Goal: Information Seeking & Learning: Learn about a topic

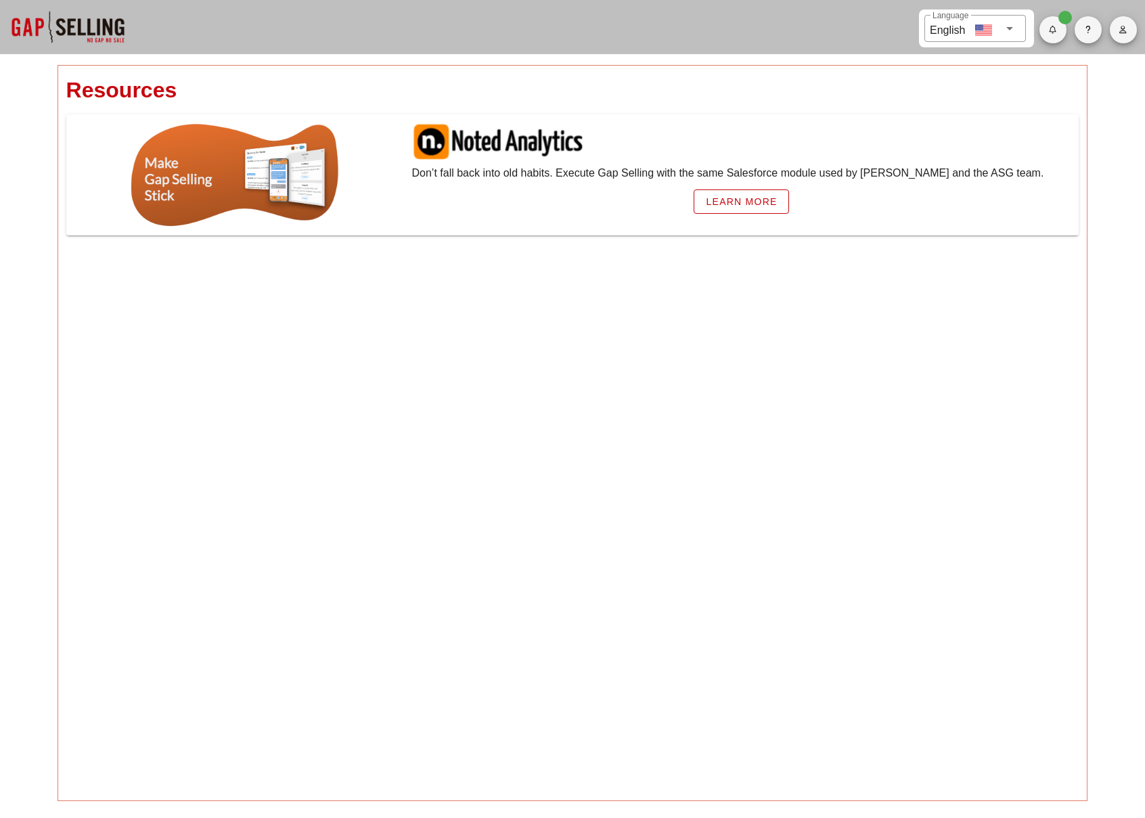
click at [86, 18] on div at bounding box center [67, 27] width 135 height 54
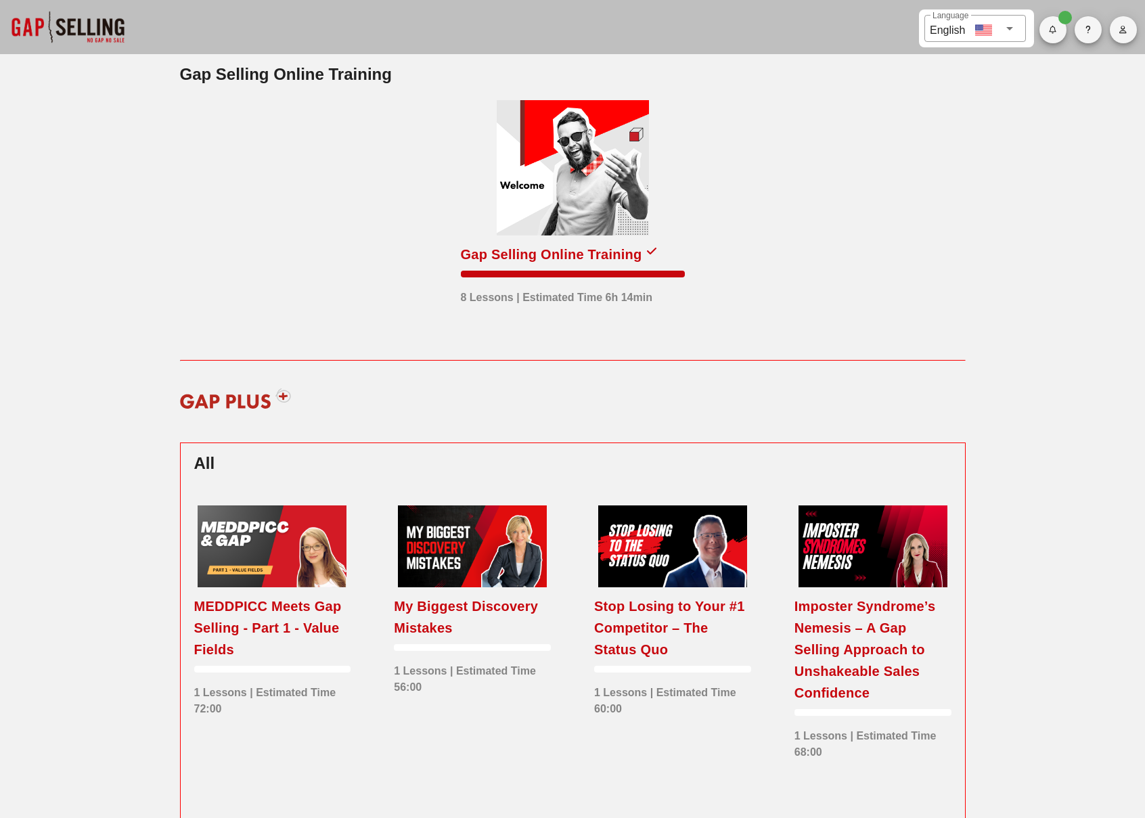
click at [200, 91] on div "Gap Selling Online Training 8 Lessons | Estimated Time 6h 14min" at bounding box center [573, 224] width 802 height 290
click at [244, 62] on h2 "Gap Selling Online Training" at bounding box center [573, 74] width 786 height 24
click at [284, 397] on img at bounding box center [235, 398] width 129 height 41
click at [227, 407] on img at bounding box center [235, 398] width 129 height 41
click at [576, 207] on div at bounding box center [573, 167] width 152 height 135
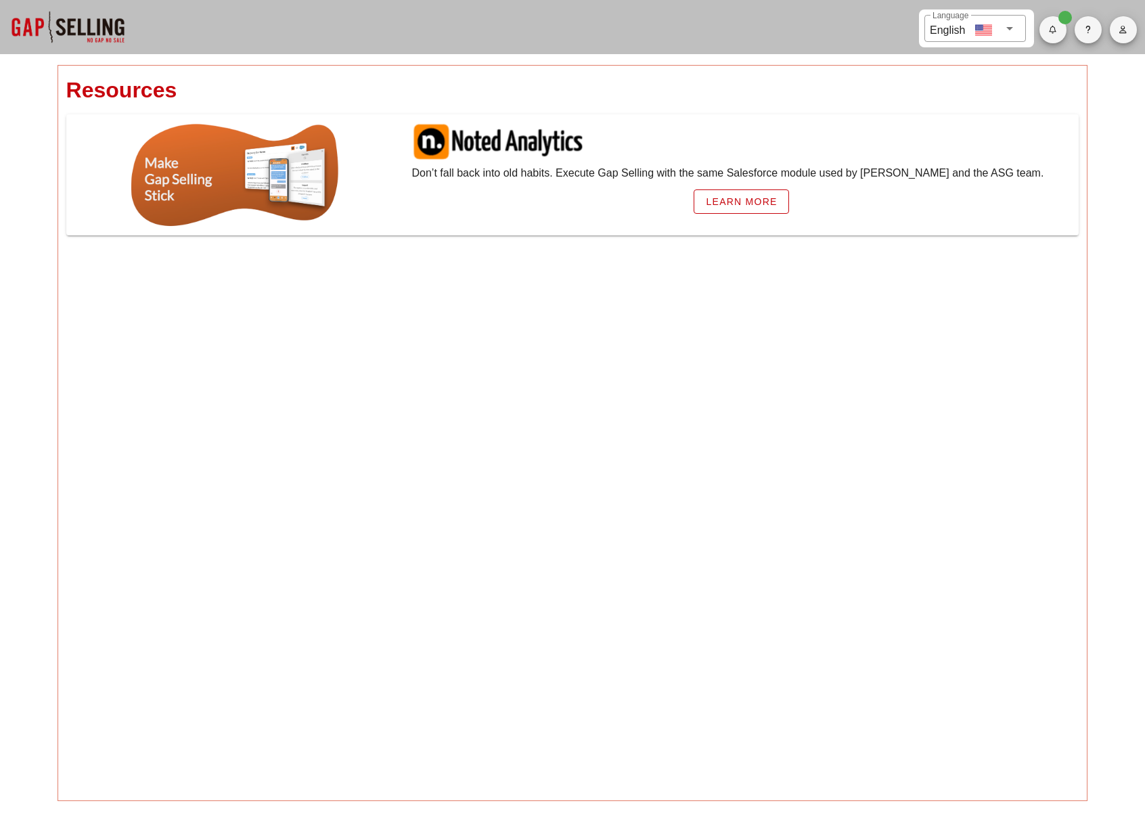
click at [90, 49] on div at bounding box center [67, 27] width 135 height 54
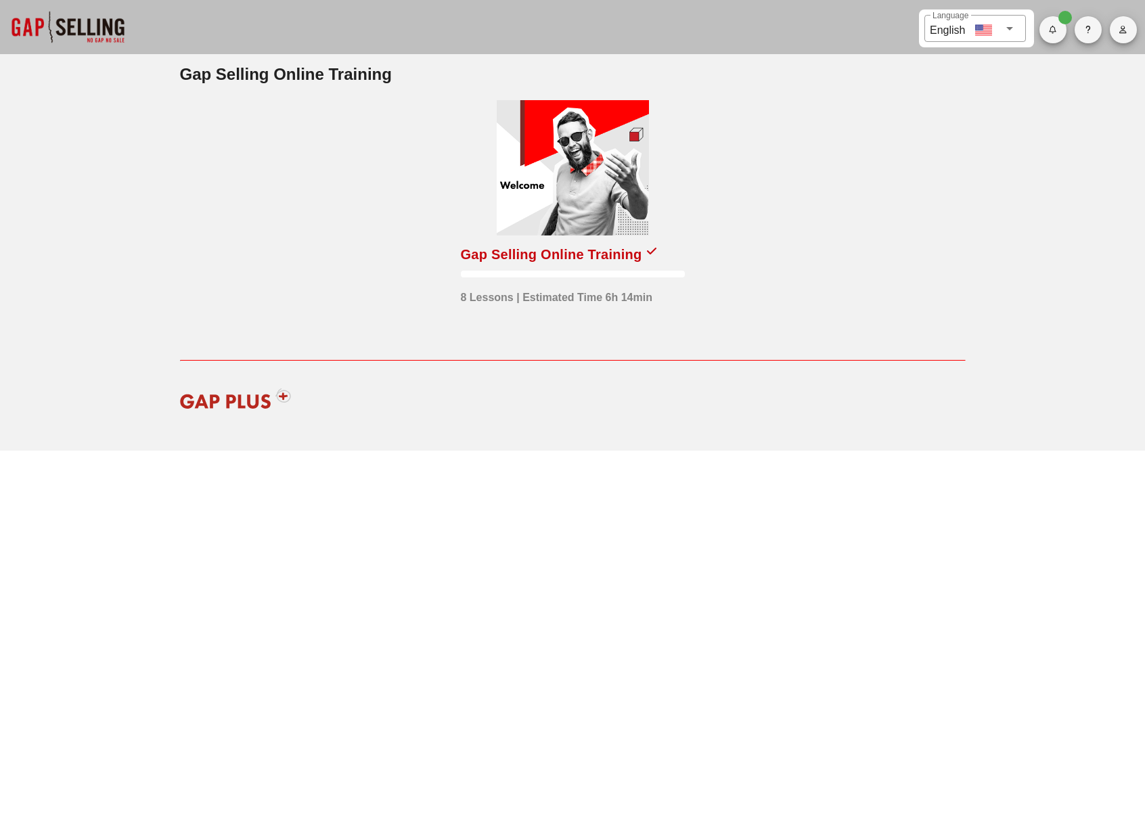
click at [592, 136] on div at bounding box center [573, 167] width 152 height 135
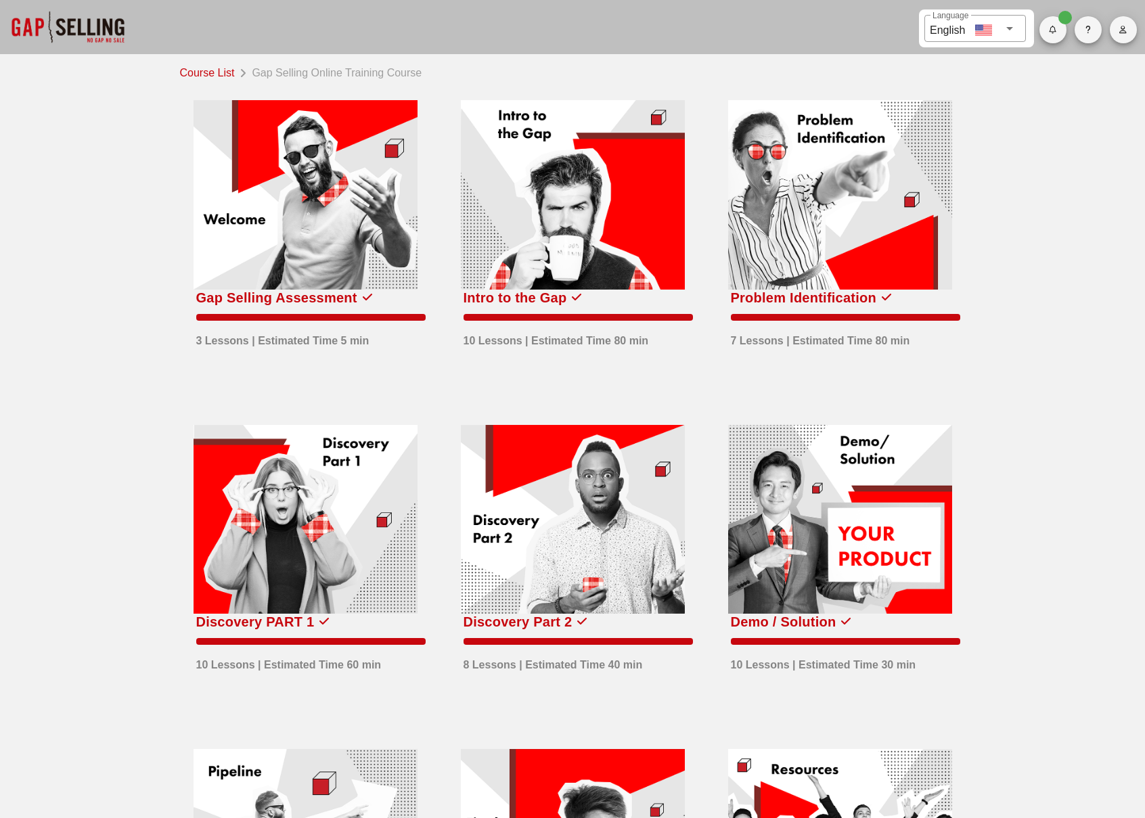
click at [395, 77] on div "Gap Selling Online Training Course" at bounding box center [333, 71] width 175 height 19
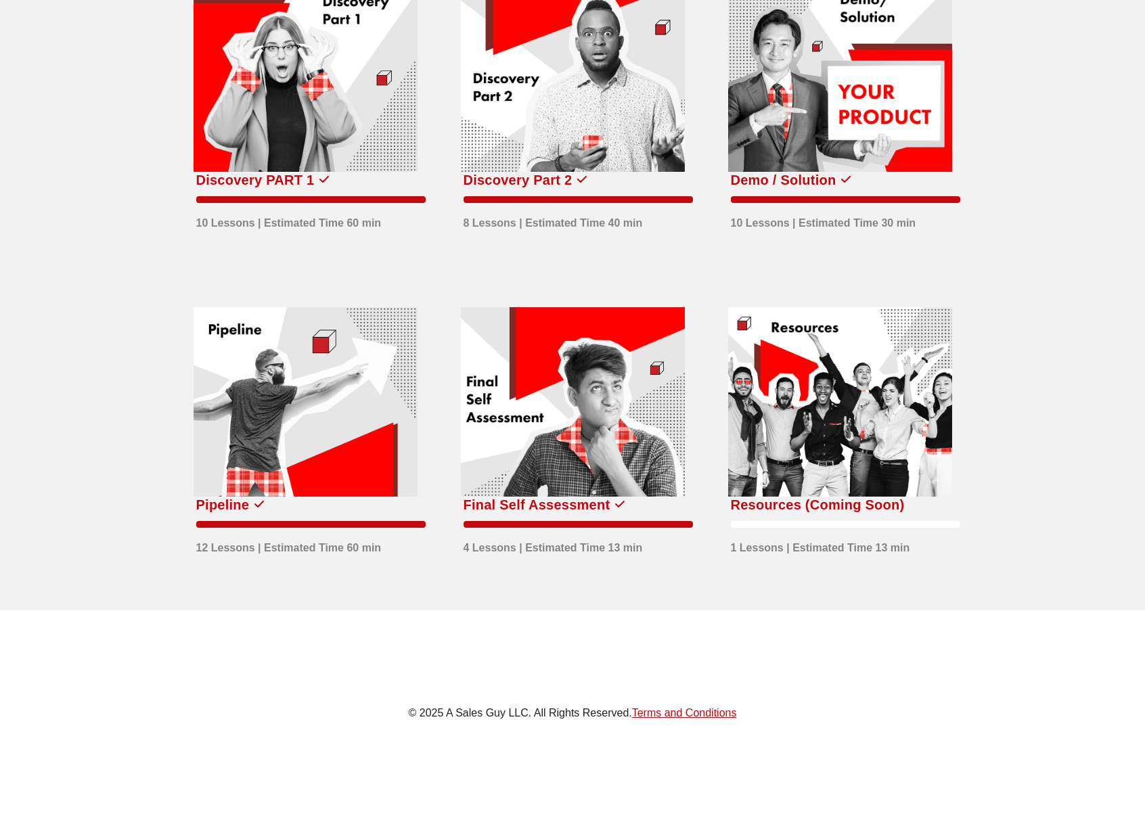
scroll to position [444, 0]
